Goal: Transaction & Acquisition: Purchase product/service

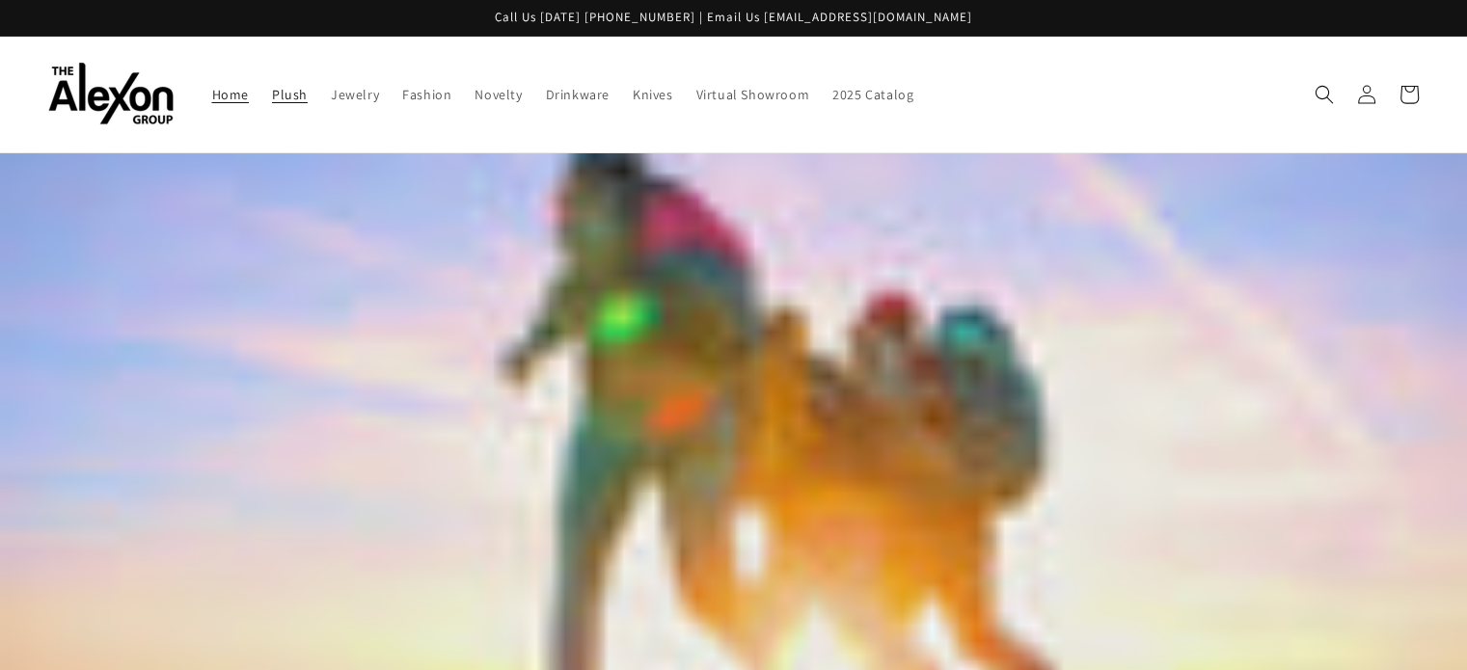
click at [260, 74] on link "Plush" at bounding box center [289, 94] width 59 height 41
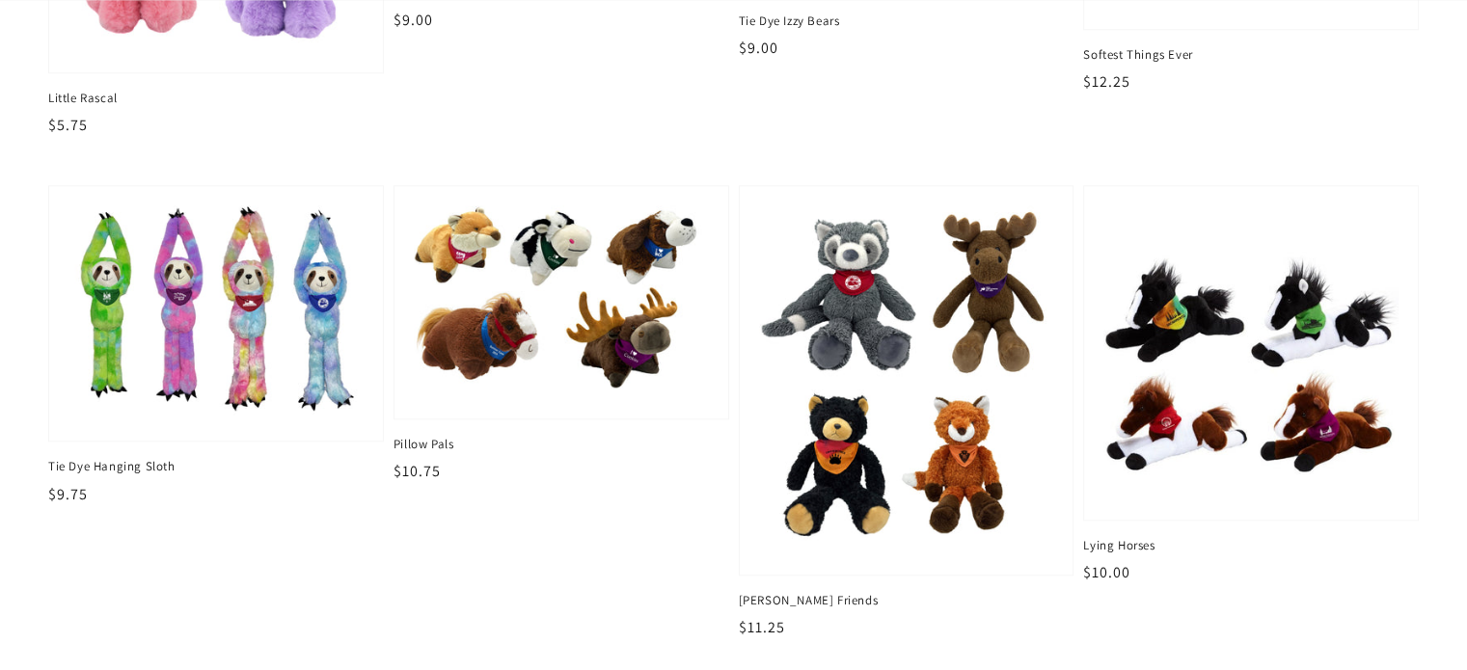
scroll to position [2129, 0]
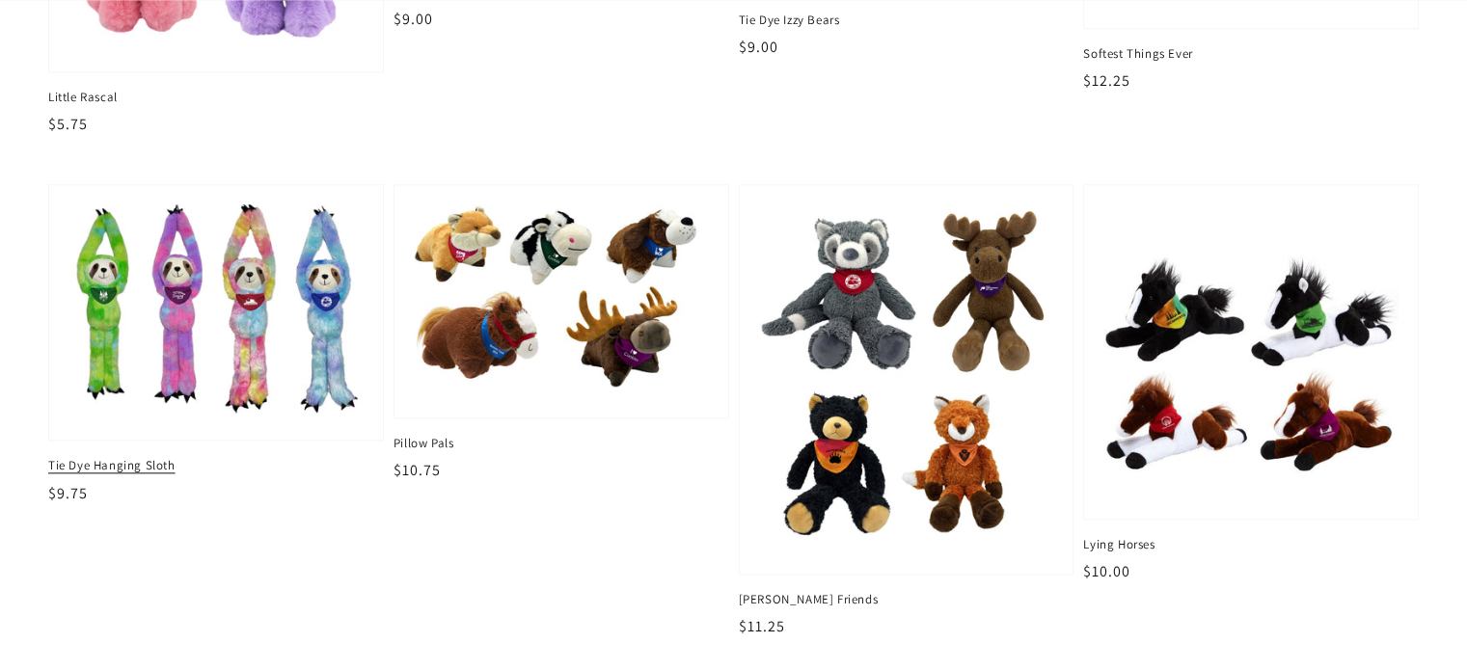
click at [290, 282] on img at bounding box center [216, 313] width 304 height 223
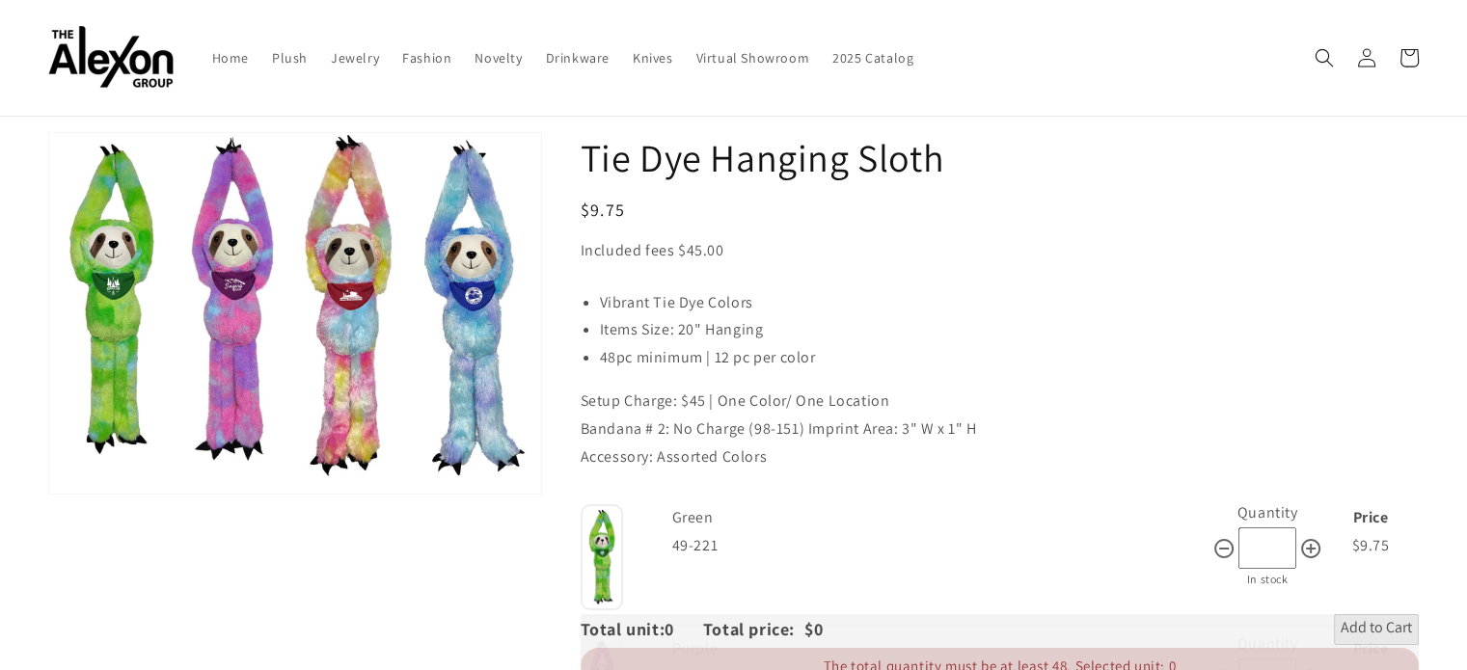
scroll to position [57, 0]
